Goal: Transaction & Acquisition: Book appointment/travel/reservation

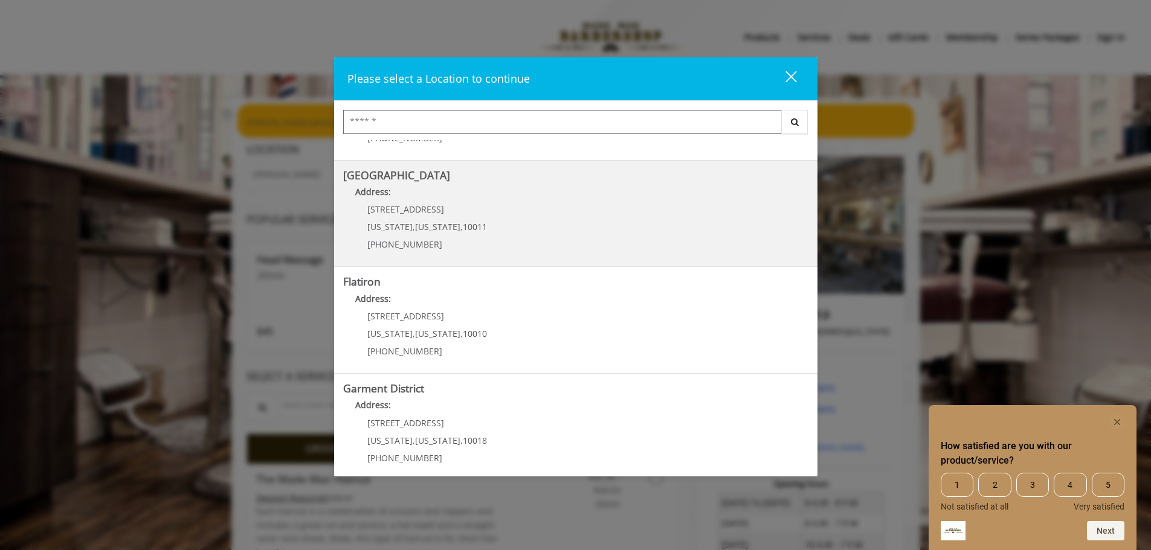
scroll to position [203, 0]
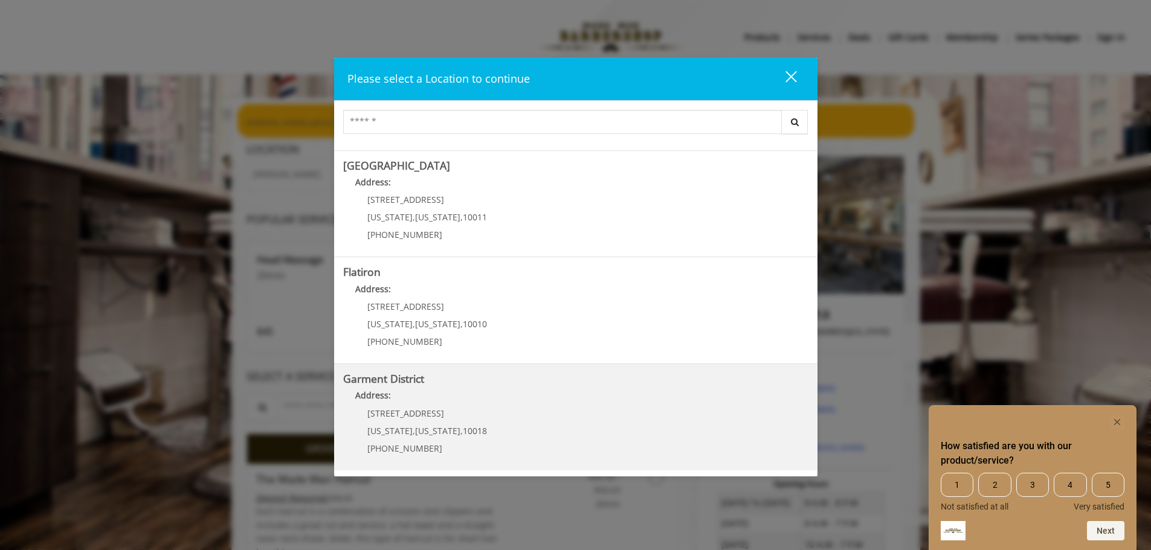
click at [419, 398] on District "Address:" at bounding box center [575, 398] width 465 height 19
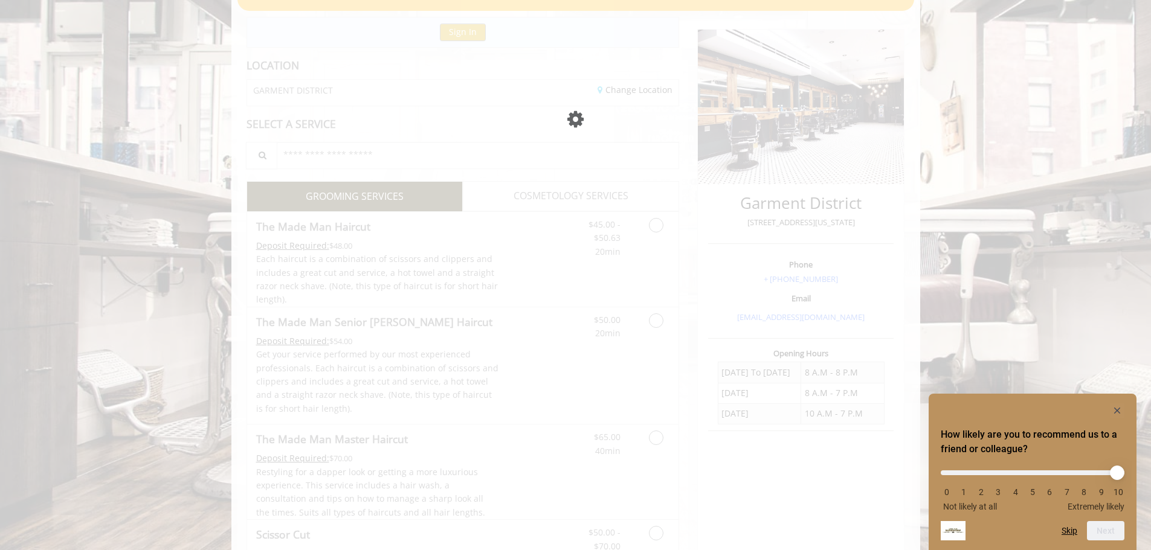
scroll to position [127, 0]
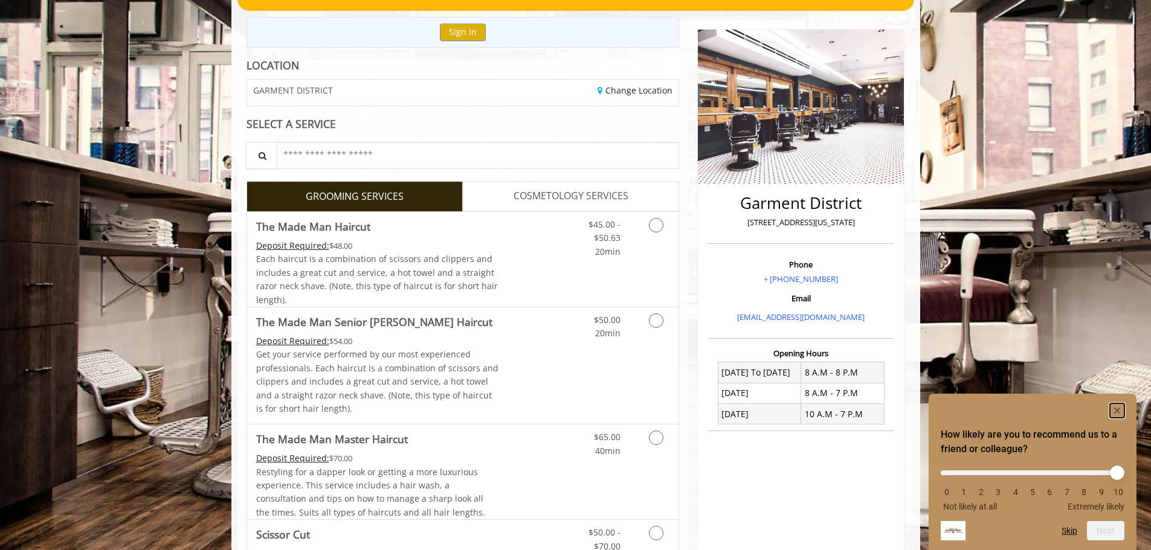
click at [1116, 409] on icon "Hide survey" at bounding box center [1117, 411] width 6 height 6
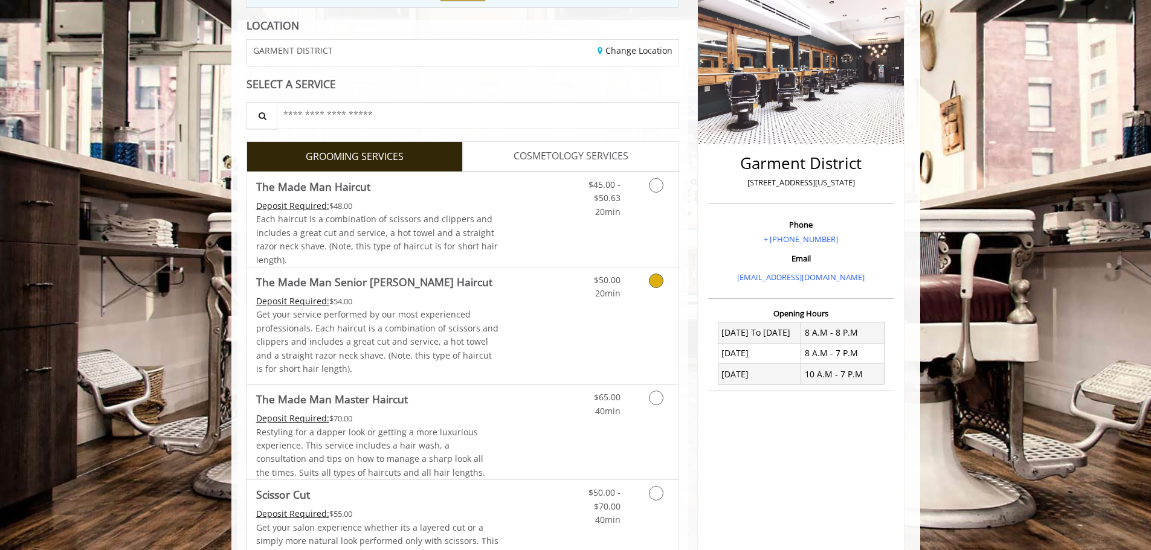
scroll to position [187, 0]
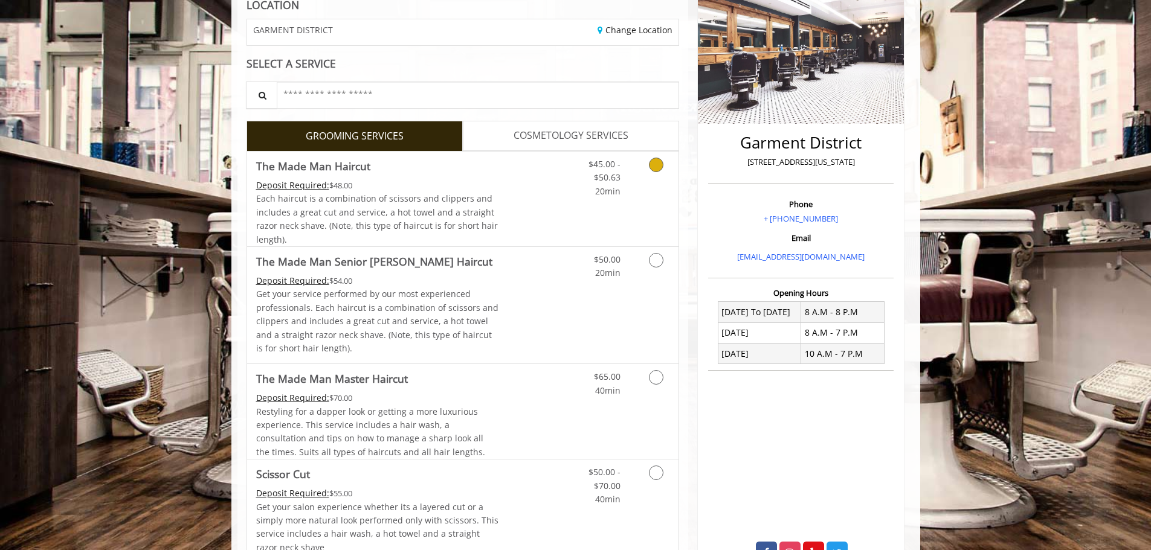
click at [439, 178] on link "The Made Man Haircut Deposit Required: $48.00 Each haircut is a combination of …" at bounding box center [377, 199] width 243 height 95
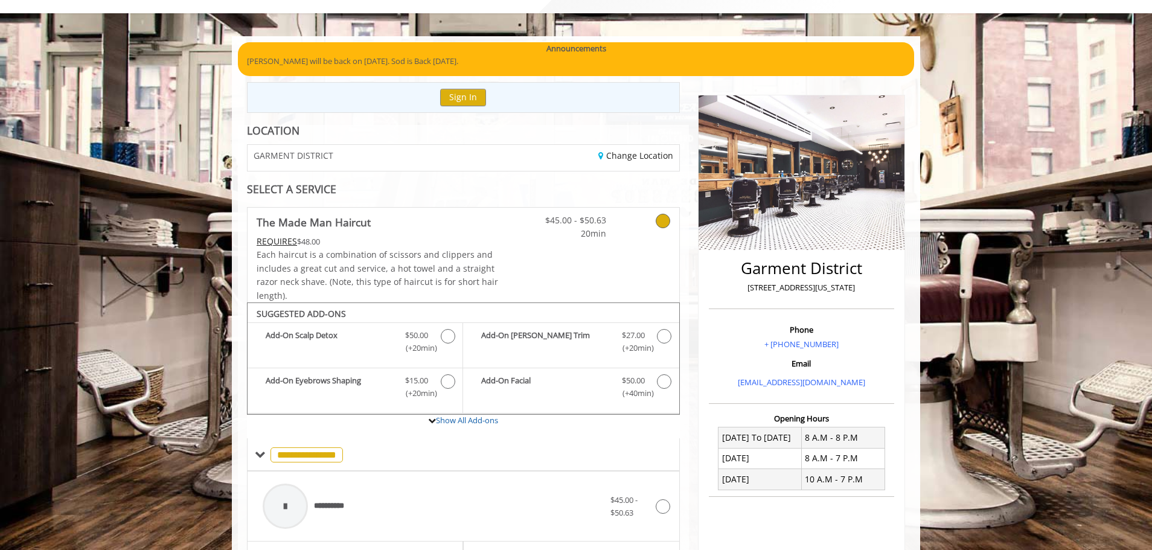
scroll to position [33, 0]
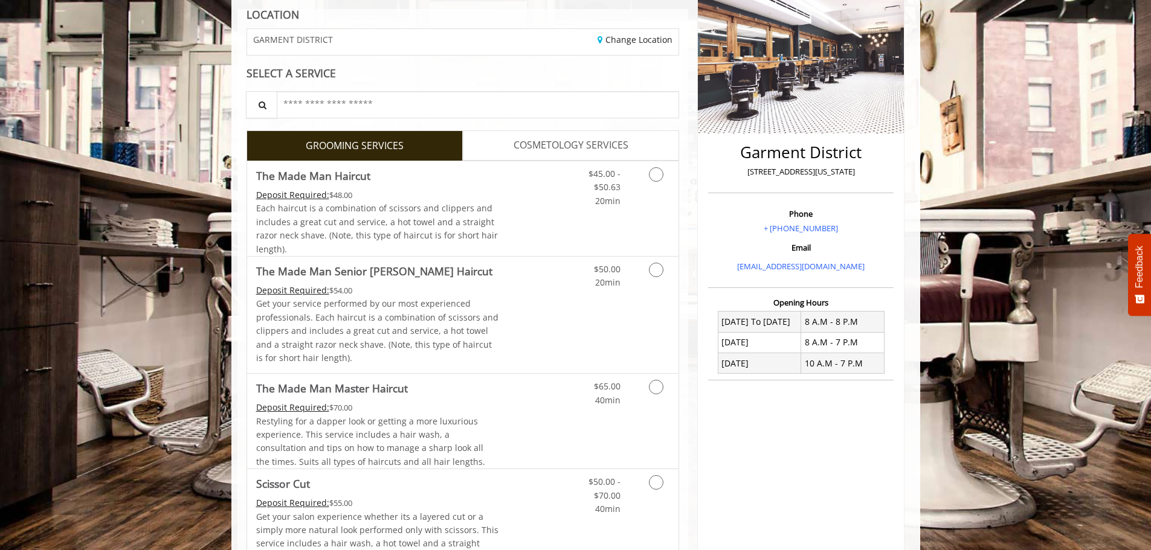
scroll to position [181, 0]
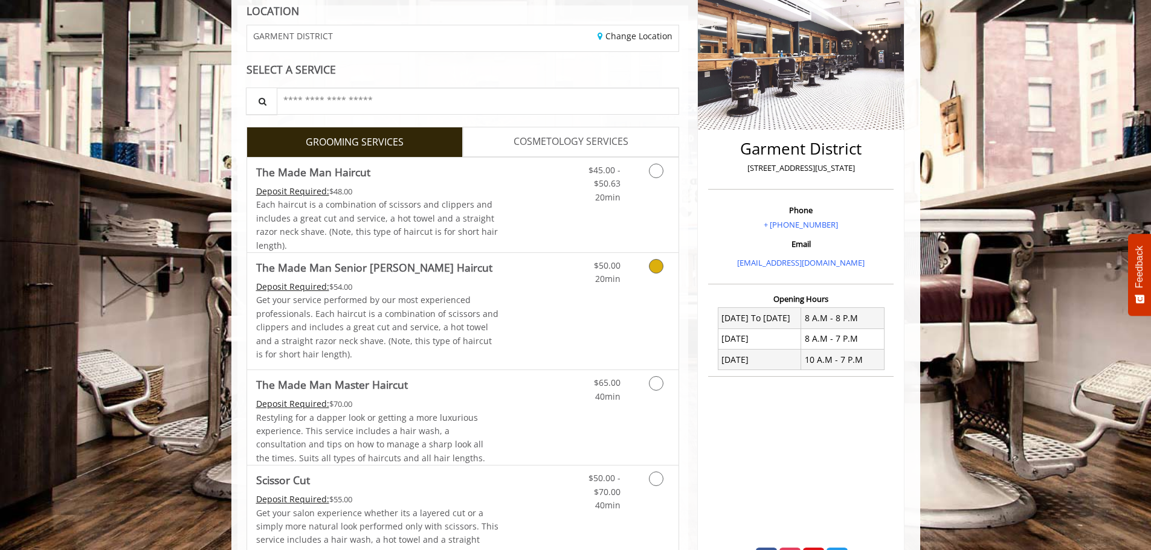
click at [356, 313] on p "Get your service performed by our most experienced professionals. Each haircut …" at bounding box center [377, 328] width 243 height 68
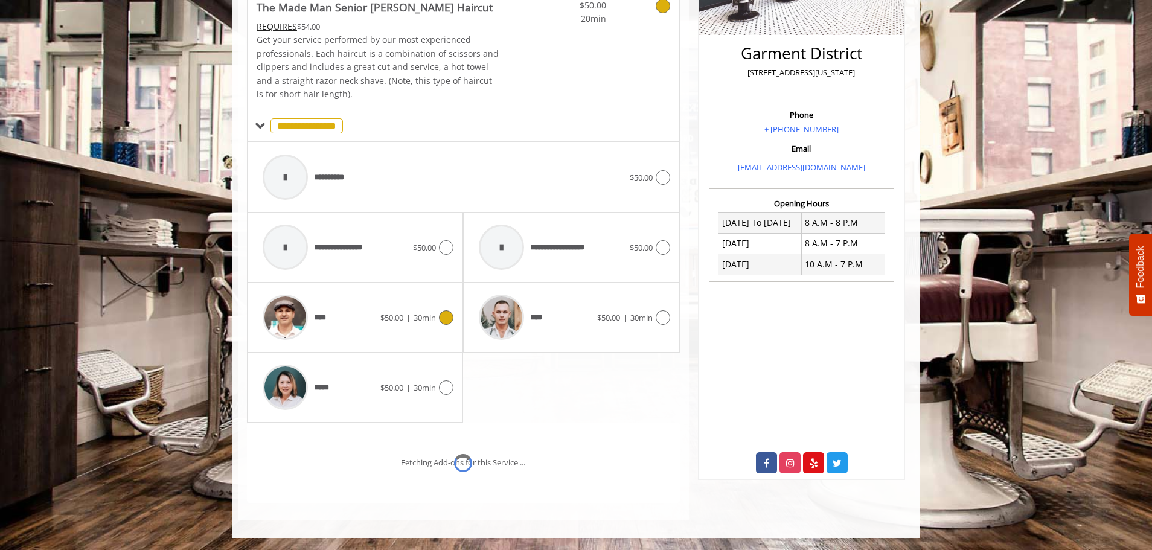
scroll to position [328, 0]
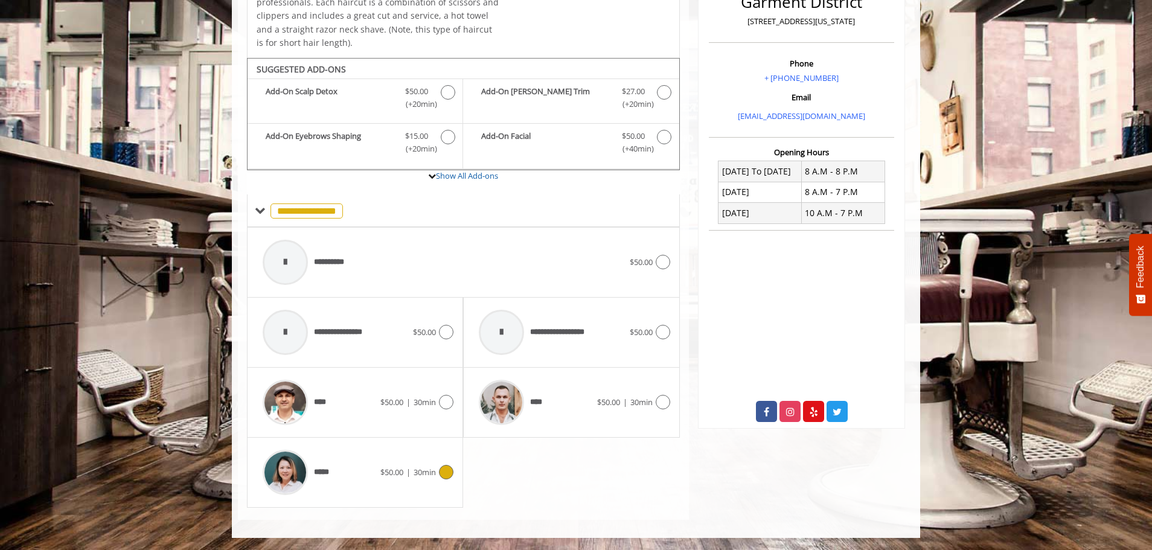
click at [312, 469] on div at bounding box center [285, 472] width 57 height 57
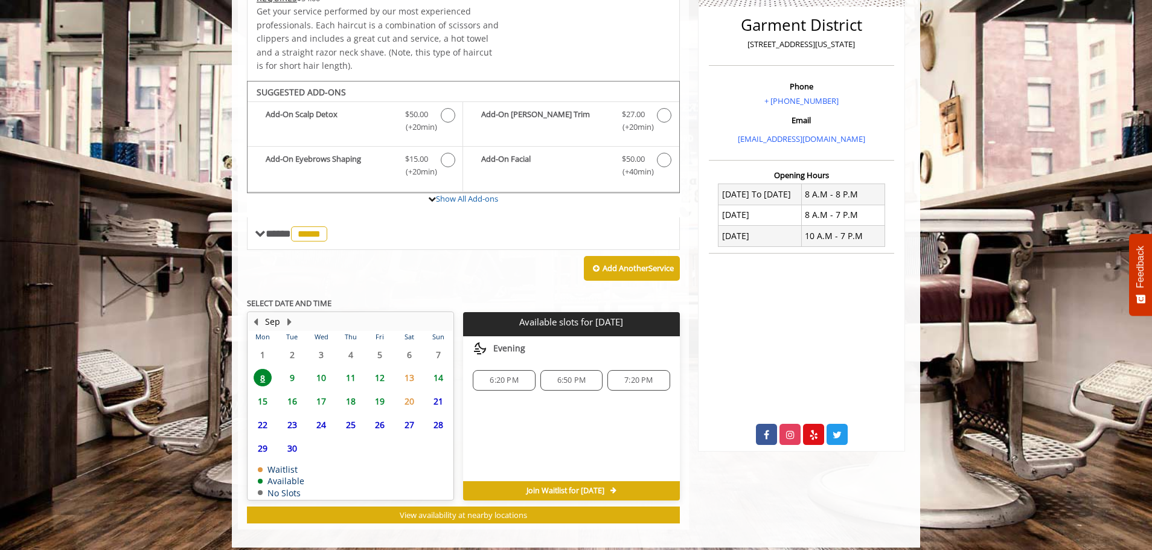
scroll to position [315, 0]
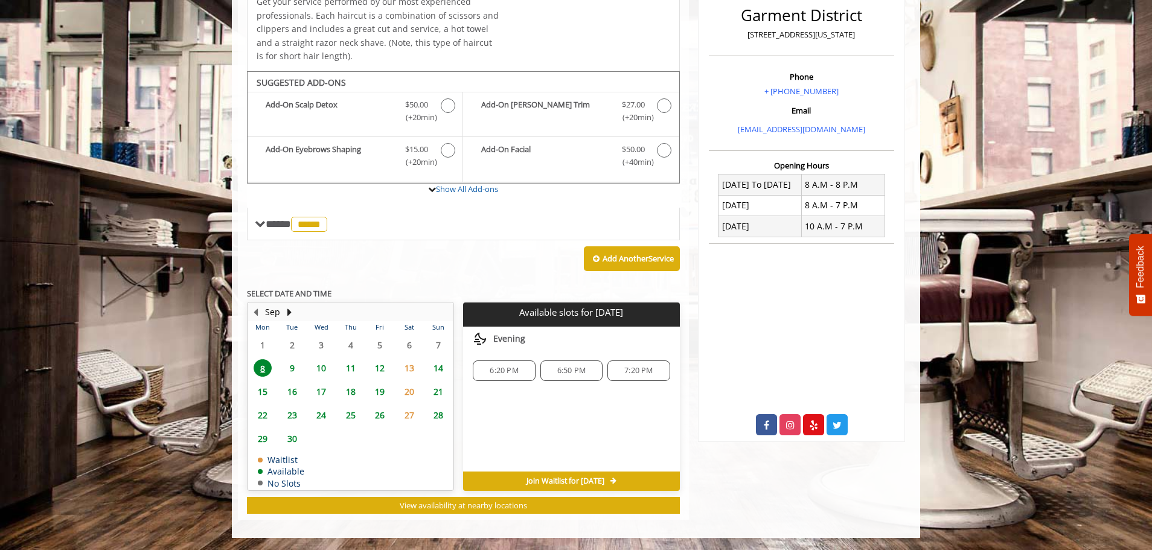
click at [292, 367] on span "9" at bounding box center [292, 368] width 18 height 18
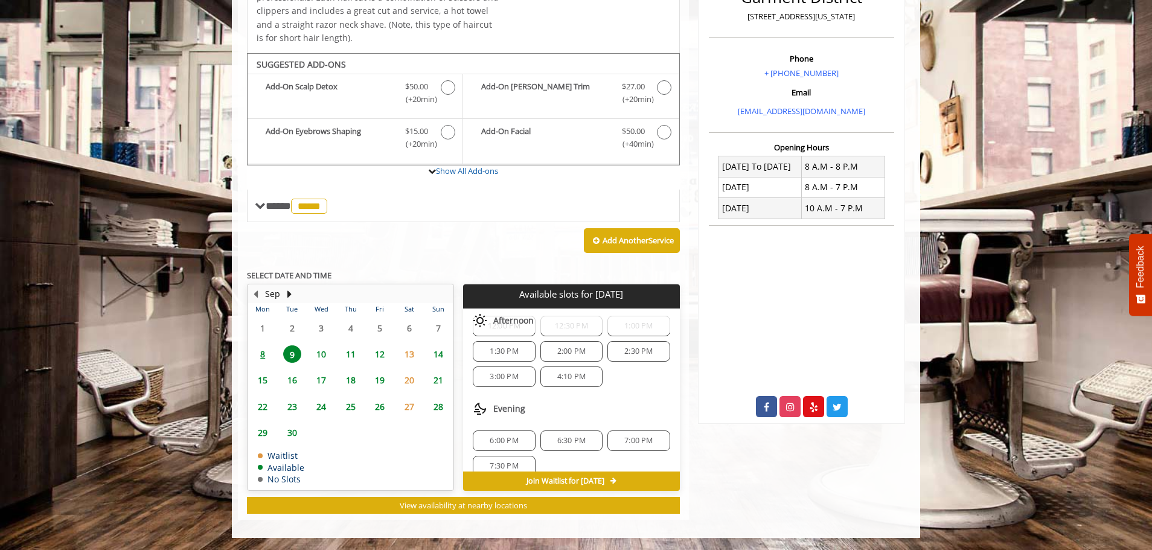
scroll to position [41, 0]
click at [266, 356] on span "8" at bounding box center [263, 354] width 18 height 18
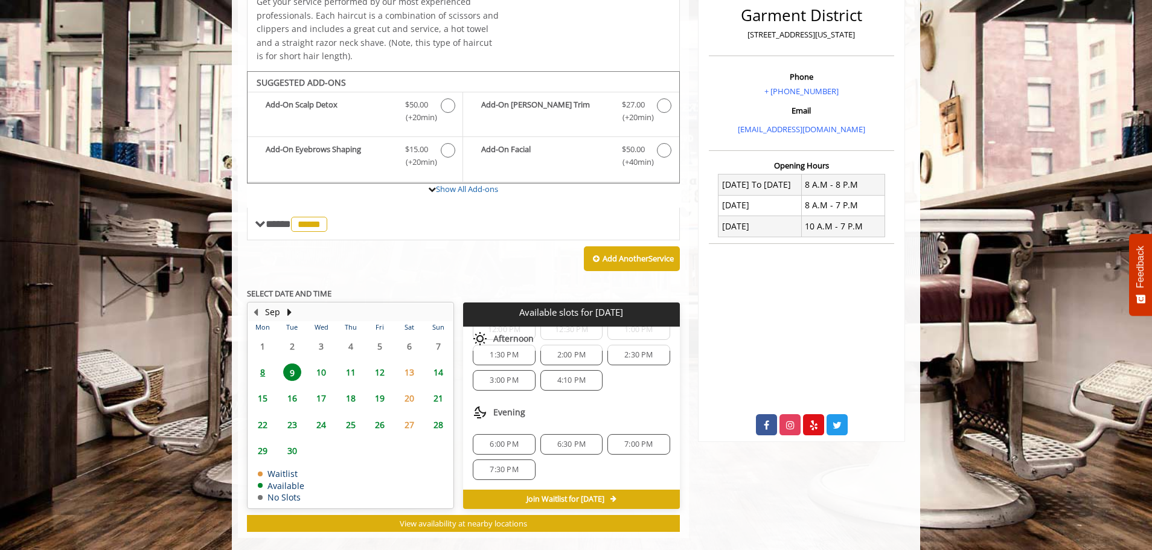
scroll to position [0, 0]
